Goal: Transaction & Acquisition: Purchase product/service

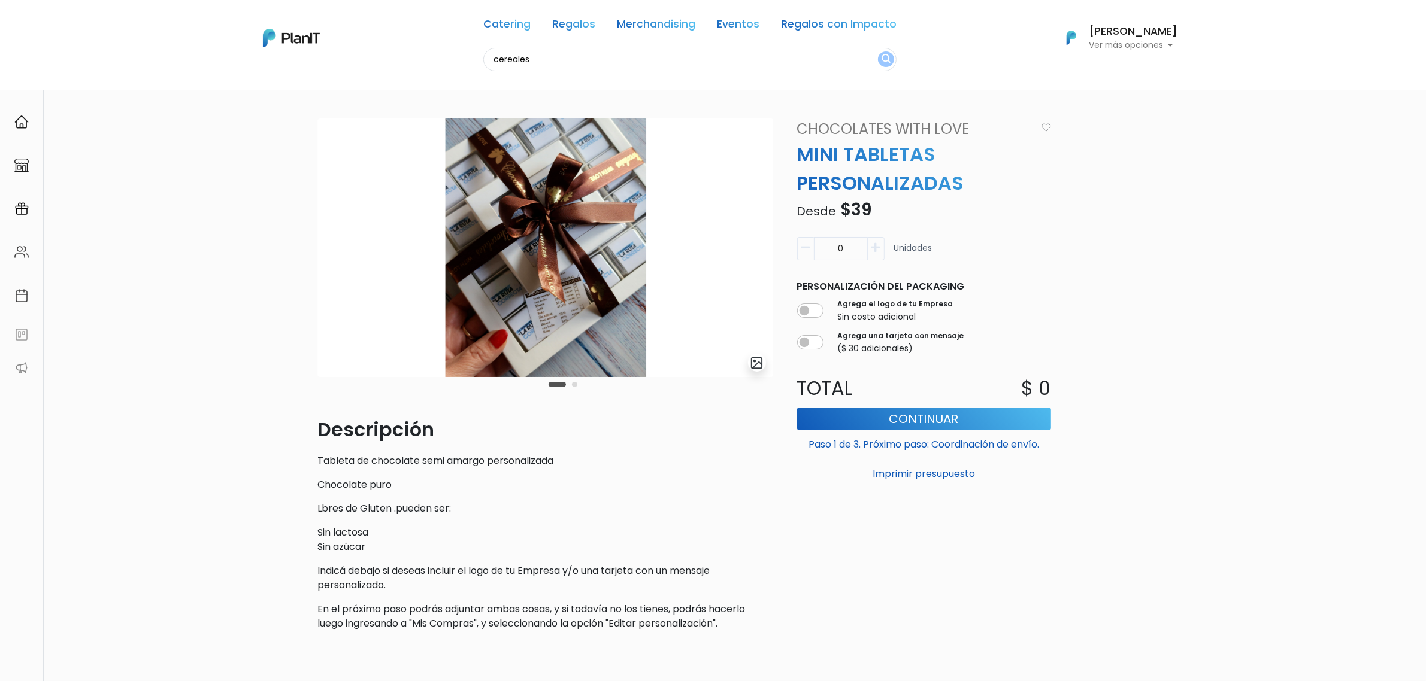
type input "cereales"
click at [878, 51] on button "submit" at bounding box center [886, 59] width 16 height 16
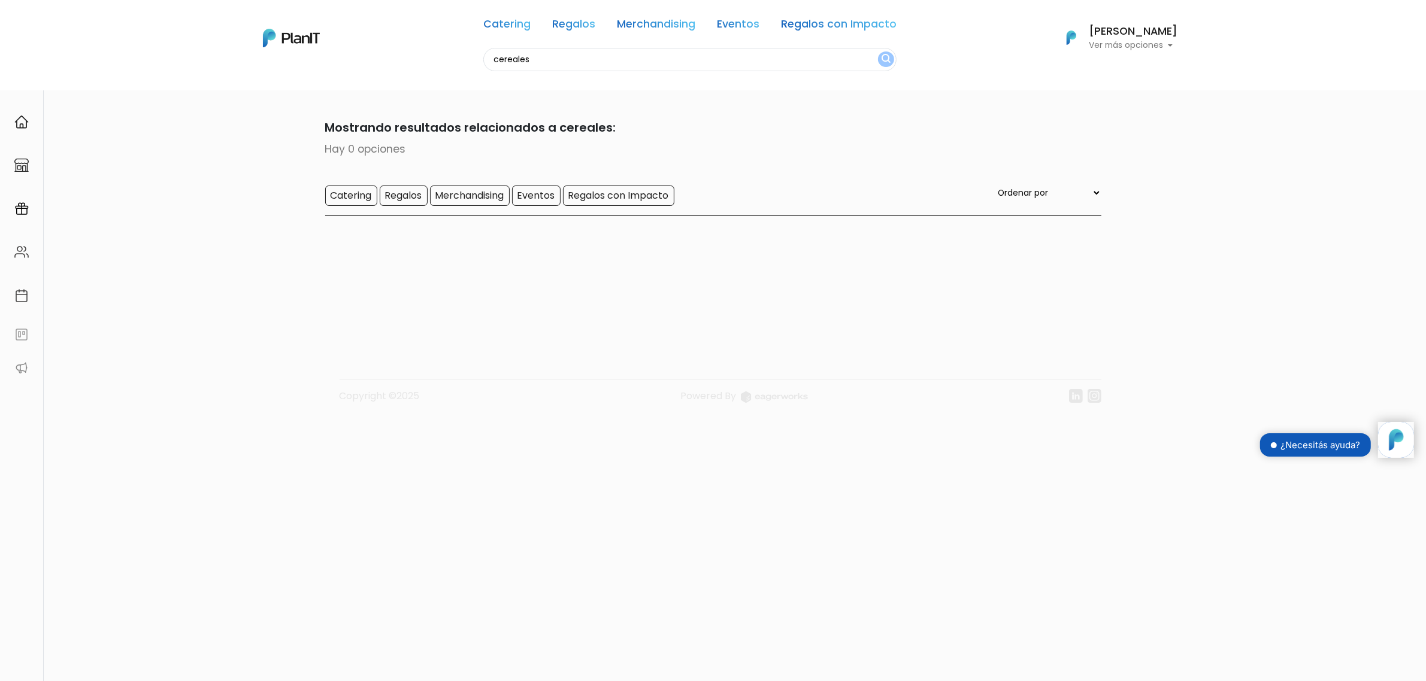
drag, startPoint x: 544, startPoint y: 54, endPoint x: 357, endPoint y: 56, distance: 186.8
click at [357, 56] on div "Catering Regalos Merchandising Eventos Regalos con Impacto cereales Catering Re…" at bounding box center [713, 38] width 958 height 66
